Goal: Information Seeking & Learning: Find specific fact

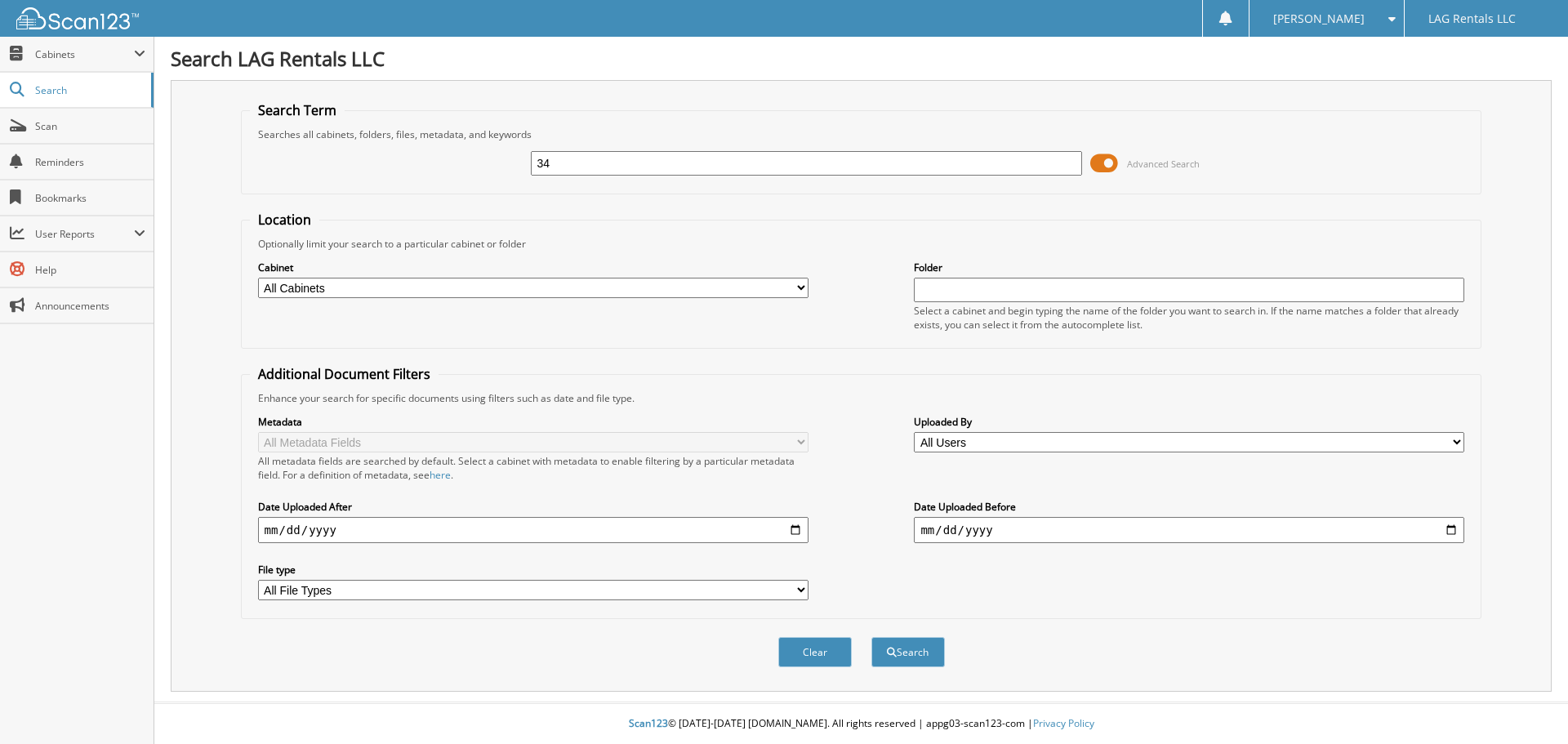
type input "3"
type input "4455954"
click at [908, 661] on button "Search" at bounding box center [909, 651] width 73 height 30
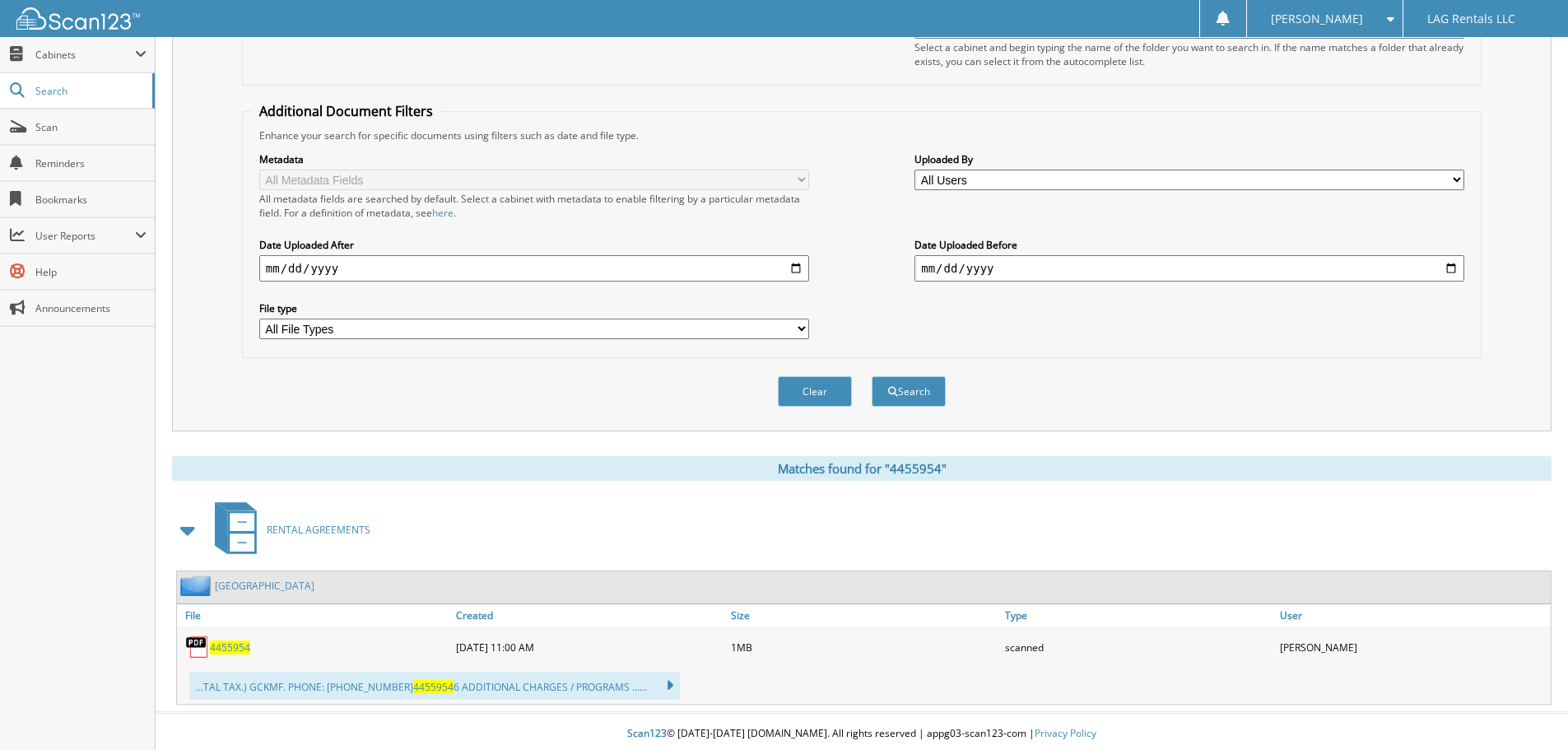
scroll to position [271, 0]
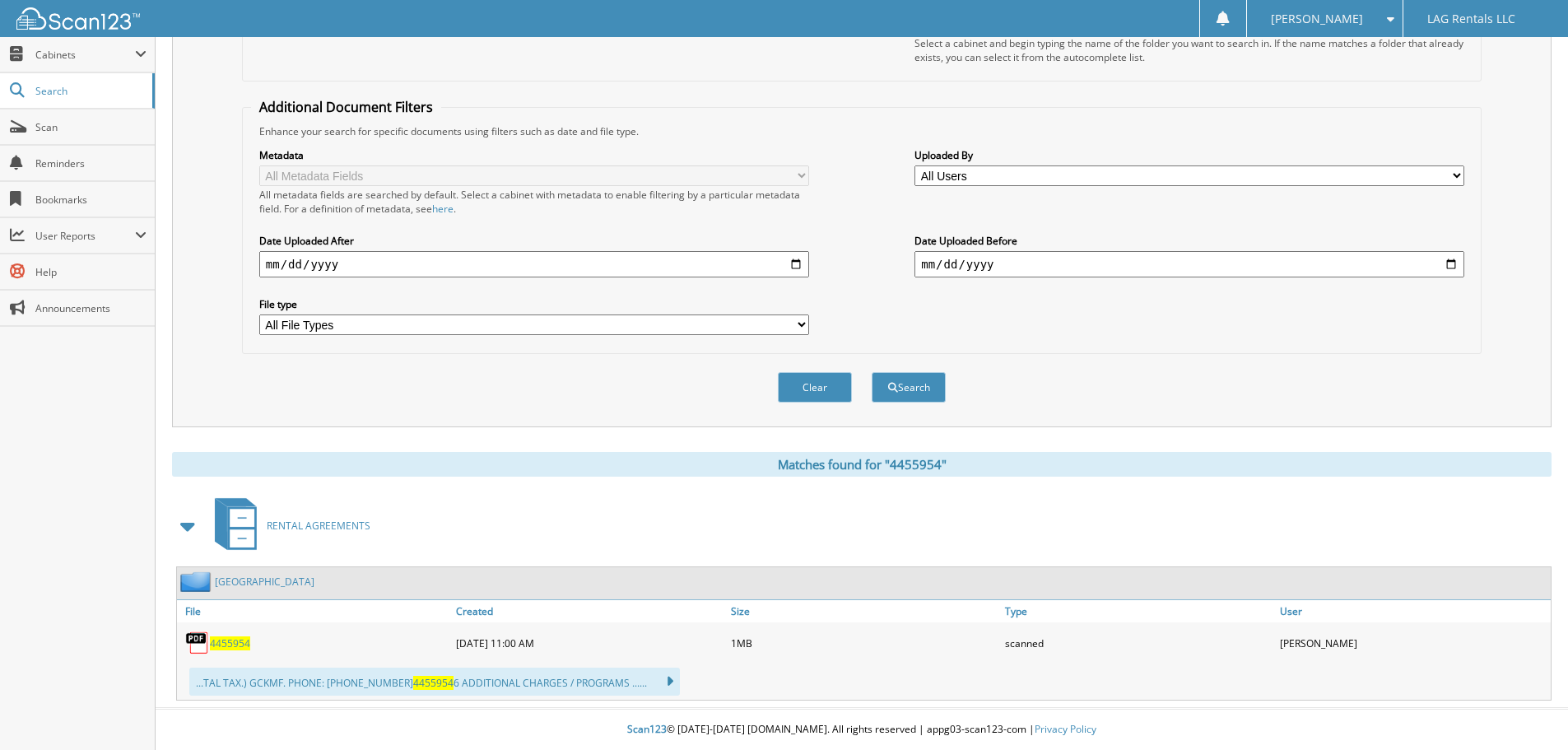
click at [205, 640] on img at bounding box center [197, 642] width 24 height 24
click at [200, 639] on img at bounding box center [197, 642] width 24 height 24
click at [222, 642] on span "4455954" at bounding box center [229, 643] width 40 height 14
